Goal: Task Accomplishment & Management: Manage account settings

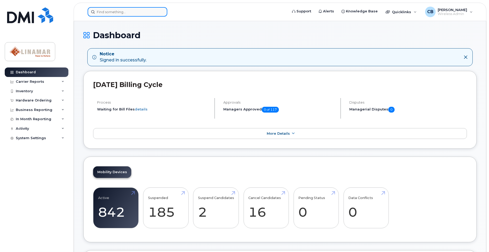
click at [145, 11] on input at bounding box center [128, 11] width 80 height 9
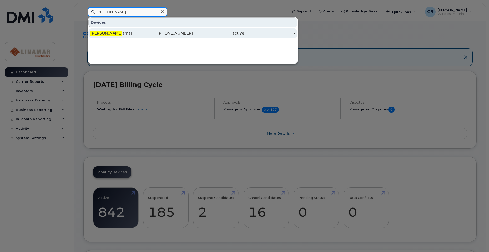
type input "lina q"
click at [160, 33] on div "226-332-0392" at bounding box center [167, 33] width 51 height 5
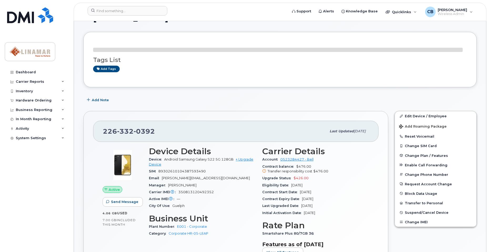
scroll to position [26, 0]
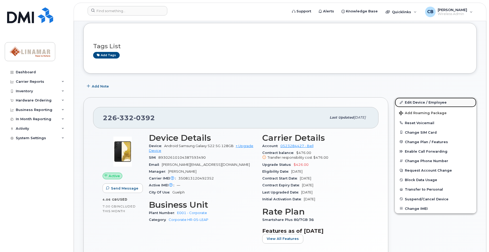
click at [414, 102] on link "Edit Device / Employee" at bounding box center [436, 101] width 82 height 9
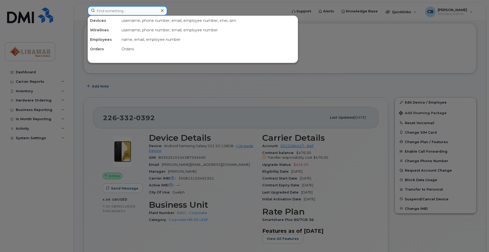
click at [107, 12] on input at bounding box center [128, 10] width 80 height 9
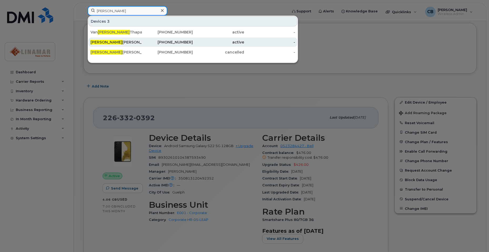
type input "dana"
click at [216, 43] on div "active" at bounding box center [218, 41] width 51 height 5
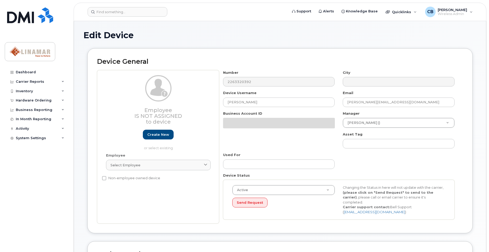
select select "658041"
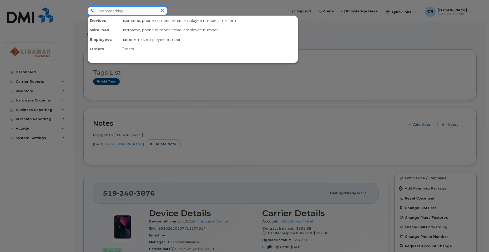
click at [114, 12] on input at bounding box center [128, 10] width 80 height 9
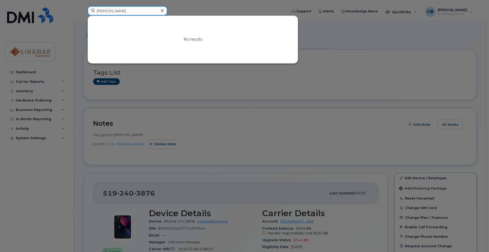
drag, startPoint x: 124, startPoint y: 11, endPoint x: 57, endPoint y: 9, distance: 66.6
click at [83, 9] on div "dana sharp No results" at bounding box center [185, 12] width 205 height 12
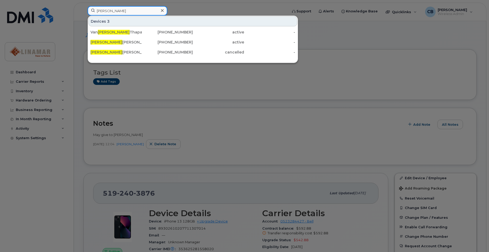
type input "dana"
click at [196, 9] on div at bounding box center [244, 126] width 489 height 252
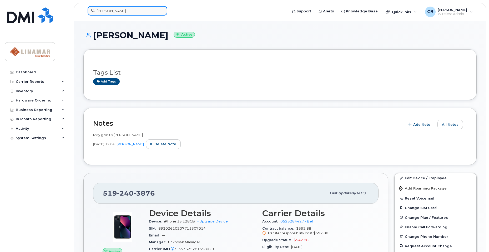
click at [119, 9] on input "[PERSON_NAME]" at bounding box center [128, 10] width 80 height 9
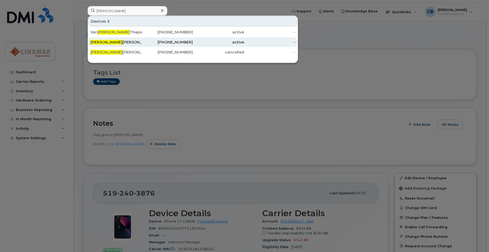
click at [116, 43] on div "Dana Theaker" at bounding box center [116, 41] width 51 height 5
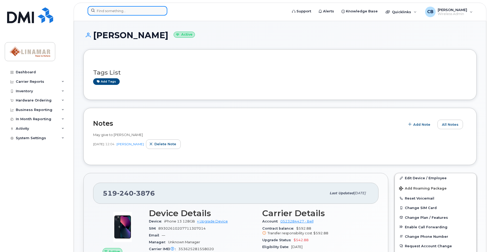
click at [115, 13] on input at bounding box center [128, 10] width 80 height 9
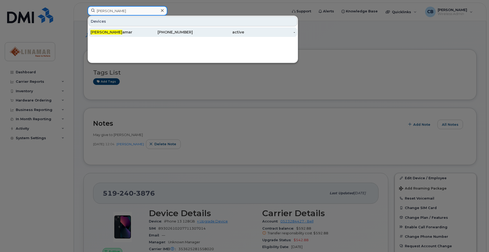
type input "[PERSON_NAME]"
click at [142, 29] on div "Lina Q amar" at bounding box center [167, 31] width 51 height 9
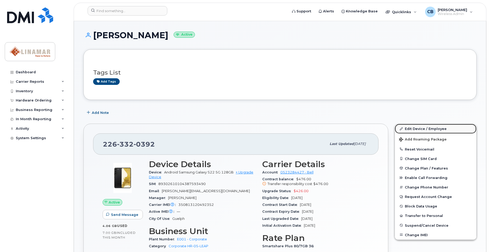
click at [419, 133] on link "Edit Device / Employee" at bounding box center [436, 128] width 82 height 9
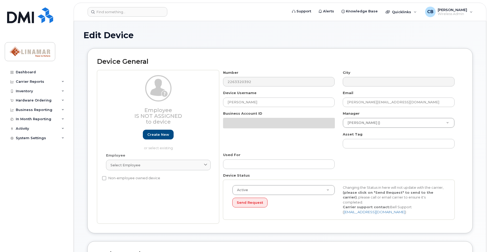
select select "658041"
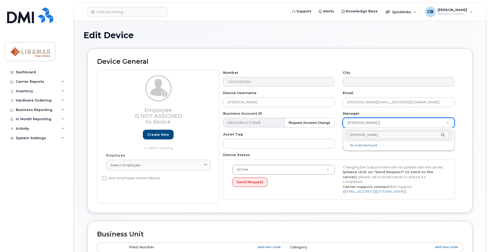
type input "dana s"
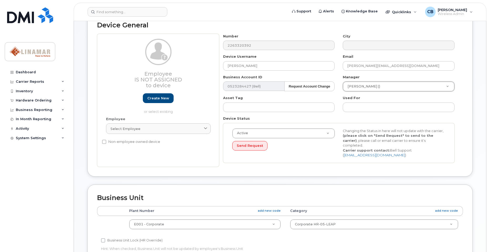
scroll to position [53, 0]
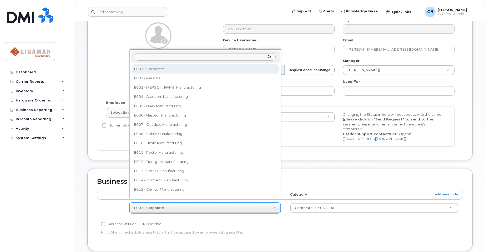
type input "e"
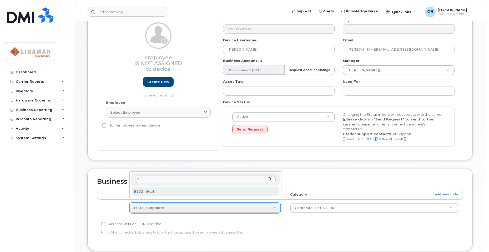
type input "ih"
select select "569255"
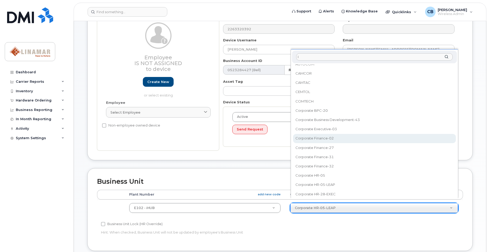
scroll to position [0, 0]
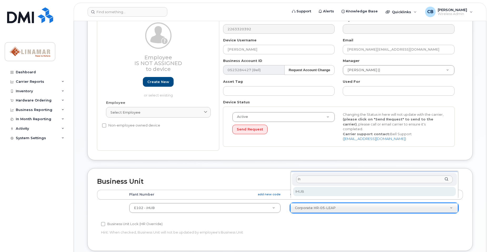
type input "ih"
select select "569199"
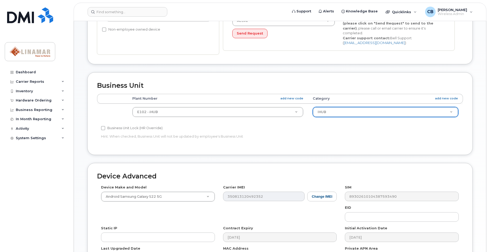
scroll to position [212, 0]
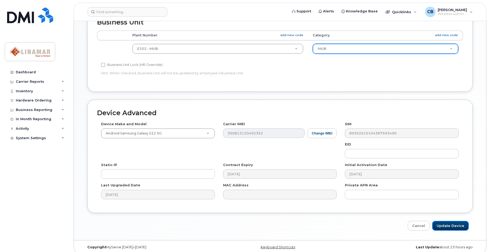
drag, startPoint x: 446, startPoint y: 220, endPoint x: 245, endPoint y: 162, distance: 209.0
click at [445, 221] on input "Update Device" at bounding box center [450, 226] width 37 height 10
type input "Saving..."
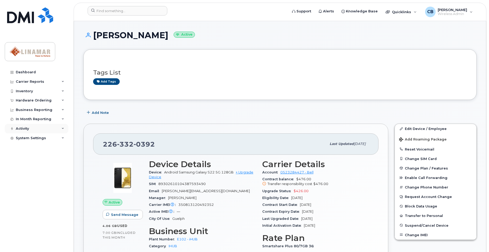
click at [18, 128] on div "Activity" at bounding box center [22, 128] width 13 height 4
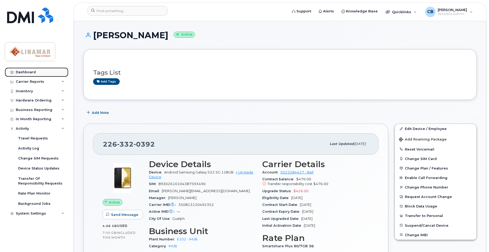
click at [30, 73] on div "Dashboard" at bounding box center [26, 72] width 20 height 4
click at [26, 81] on div "Carrier Reports" at bounding box center [30, 81] width 28 height 4
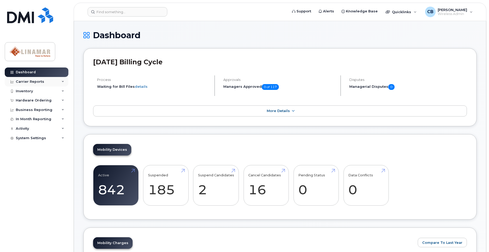
drag, startPoint x: 0, startPoint y: 0, endPoint x: 25, endPoint y: 82, distance: 85.5
click at [25, 82] on div "Carrier Reports" at bounding box center [30, 81] width 28 height 4
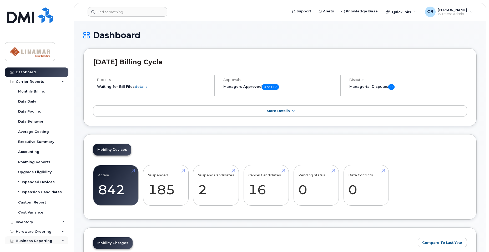
click at [29, 239] on div "Business Reporting" at bounding box center [34, 240] width 37 height 4
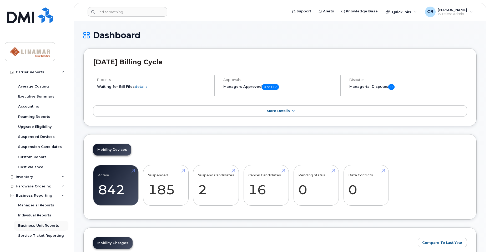
scroll to position [53, 0]
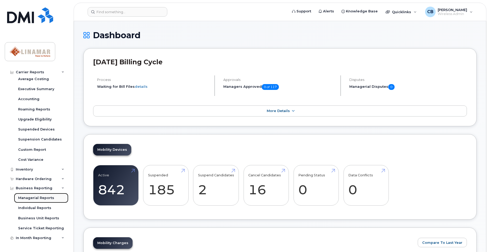
click at [31, 197] on div "Managerial Reports" at bounding box center [36, 197] width 36 height 5
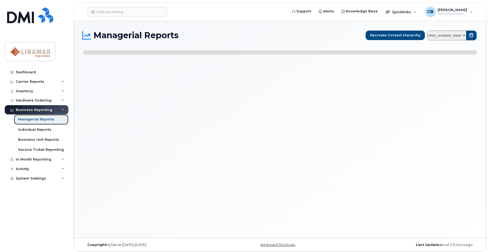
select select
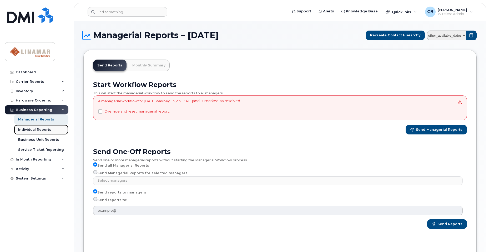
click at [26, 129] on div "Individual Reports" at bounding box center [34, 129] width 33 height 5
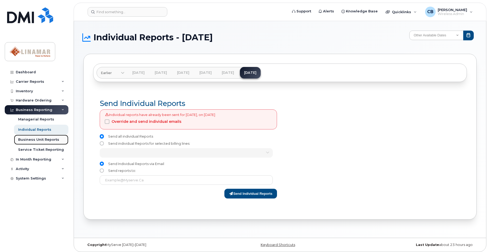
click at [25, 138] on div "Business Unit Reports" at bounding box center [38, 139] width 41 height 5
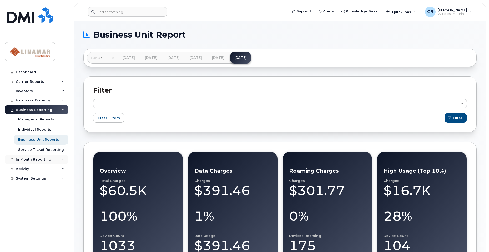
click at [31, 160] on div "In Month Reporting" at bounding box center [34, 159] width 36 height 4
click at [21, 201] on div "Activity" at bounding box center [22, 199] width 13 height 4
click at [27, 89] on div "Inventory" at bounding box center [24, 91] width 17 height 4
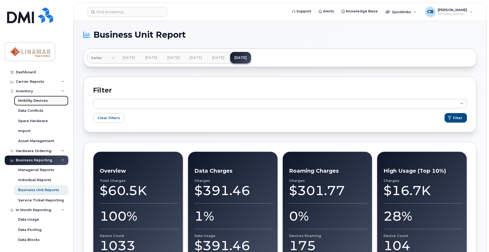
click at [26, 100] on div "Mobility Devices" at bounding box center [33, 100] width 30 height 5
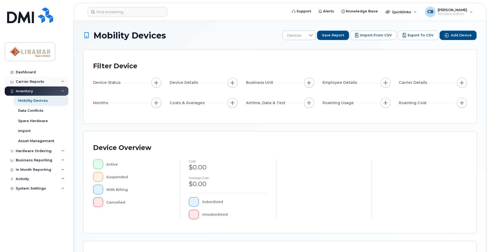
click at [36, 81] on div "Carrier Reports" at bounding box center [30, 81] width 28 height 4
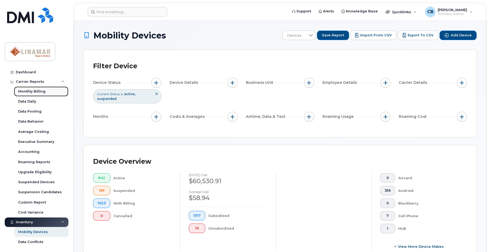
click at [31, 90] on div "Monthly Billing" at bounding box center [31, 91] width 27 height 5
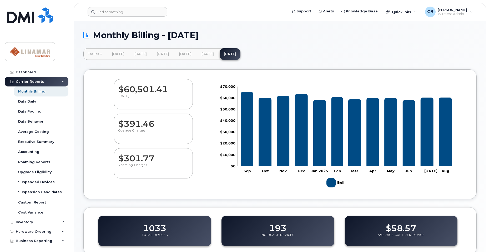
click at [26, 80] on div "Carrier Reports" at bounding box center [30, 81] width 28 height 4
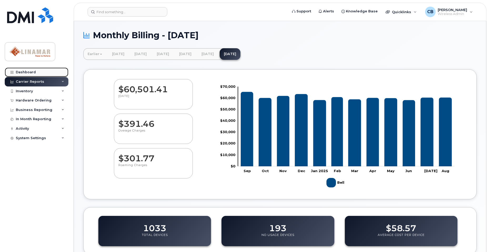
click at [19, 71] on div "Dashboard" at bounding box center [26, 72] width 20 height 4
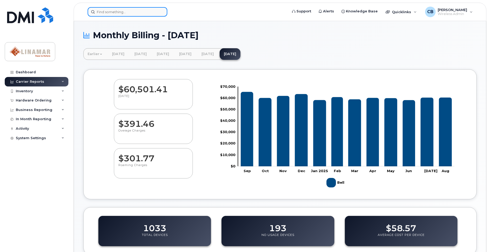
click at [146, 14] on input at bounding box center [128, 11] width 80 height 9
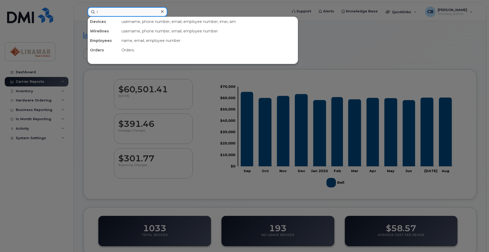
type input "l"
